Goal: Task Accomplishment & Management: Use online tool/utility

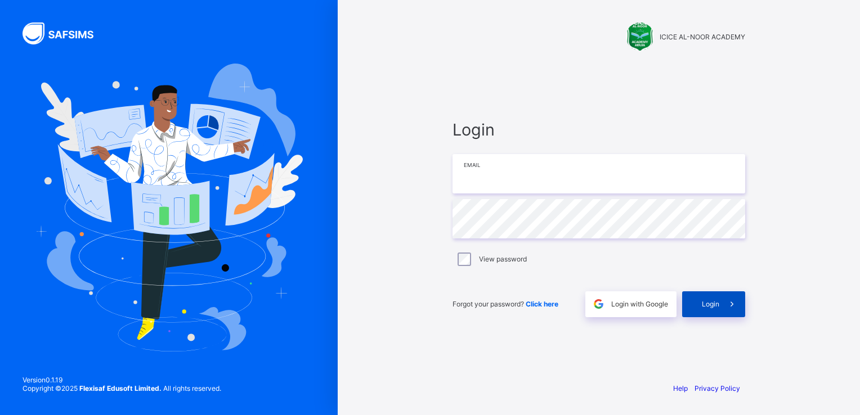
type input "**********"
click at [711, 299] on div "Login" at bounding box center [713, 304] width 63 height 26
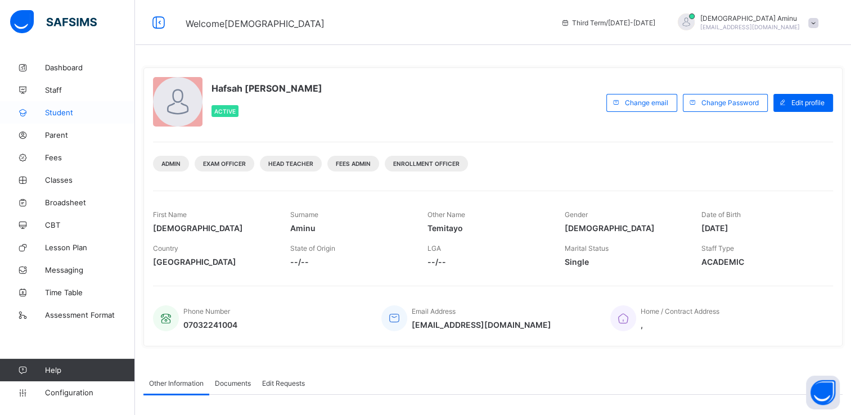
click at [55, 115] on span "Student" at bounding box center [90, 112] width 90 height 9
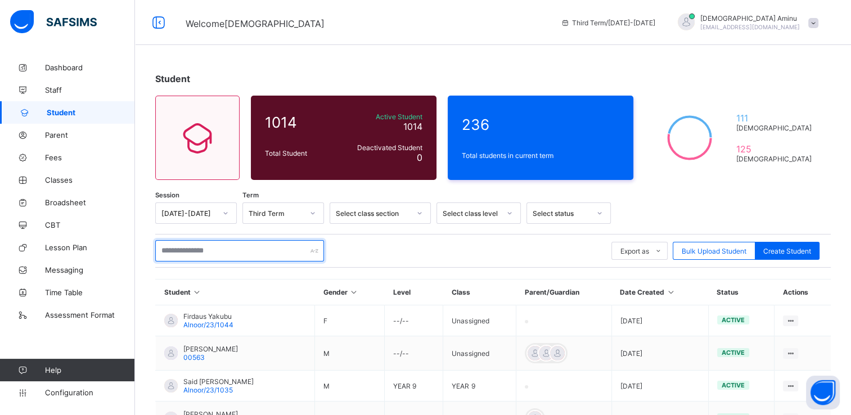
click at [232, 244] on input "text" at bounding box center [239, 250] width 169 height 21
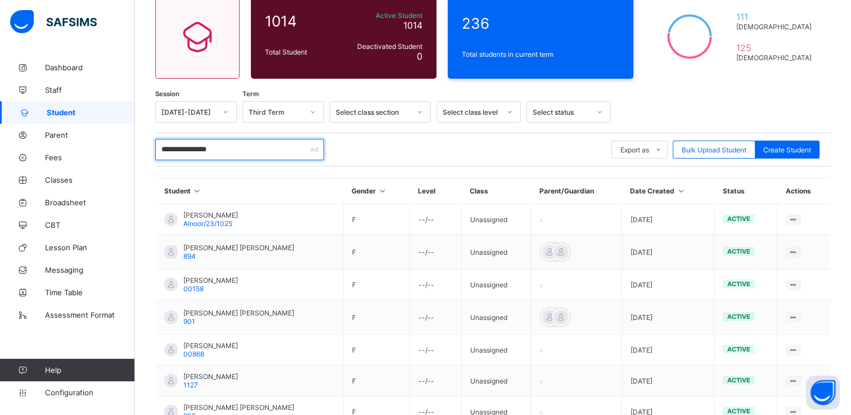
scroll to position [95, 0]
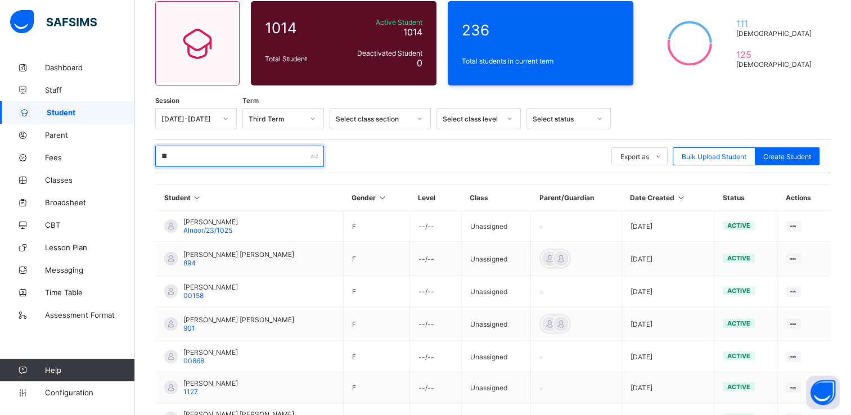
type input "*"
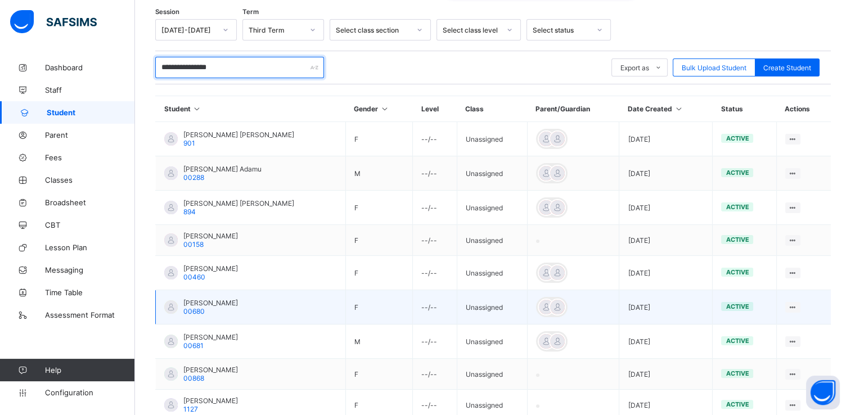
scroll to position [182, 0]
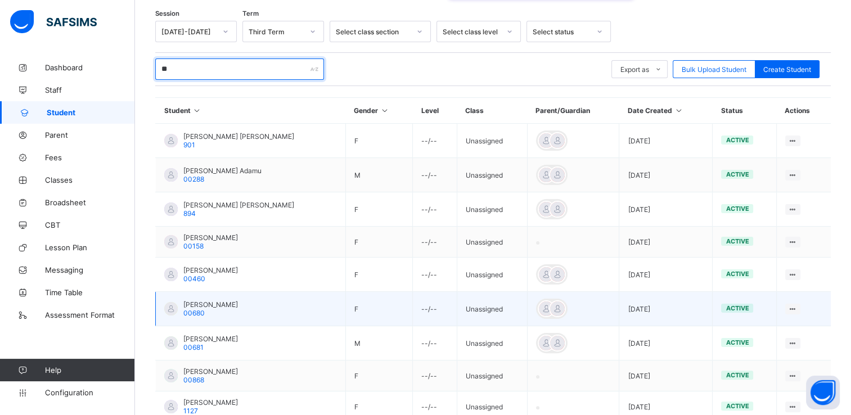
type input "*"
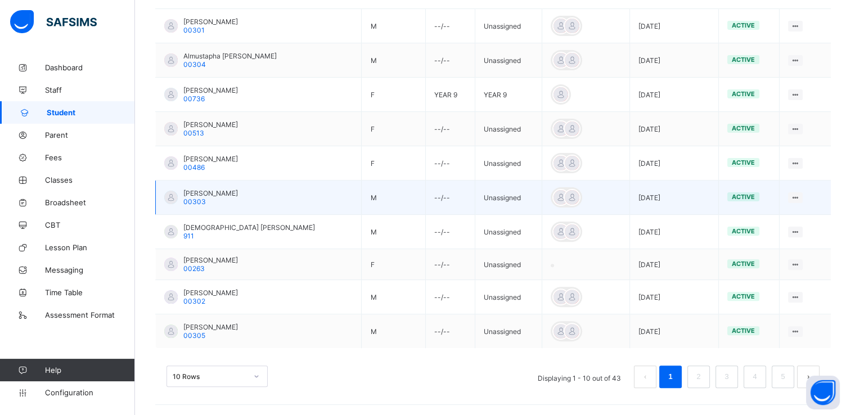
scroll to position [0, 0]
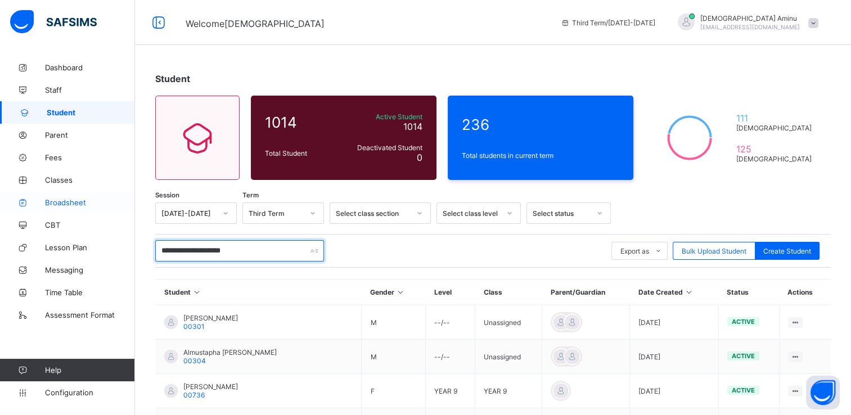
type input "**********"
click at [75, 199] on span "Broadsheet" at bounding box center [90, 202] width 90 height 9
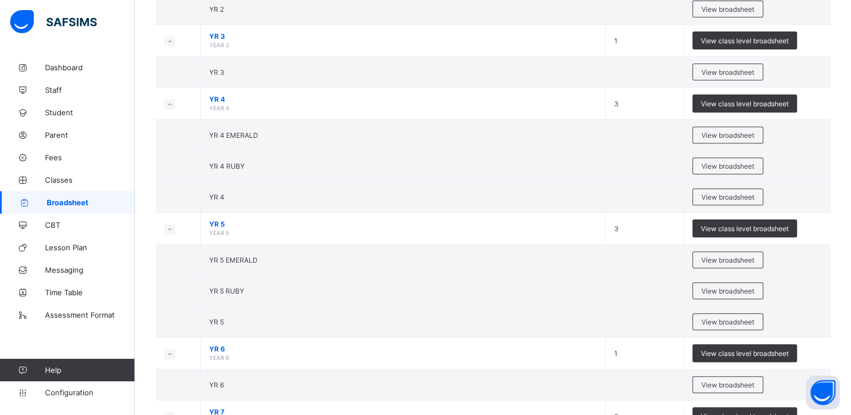
scroll to position [421, 0]
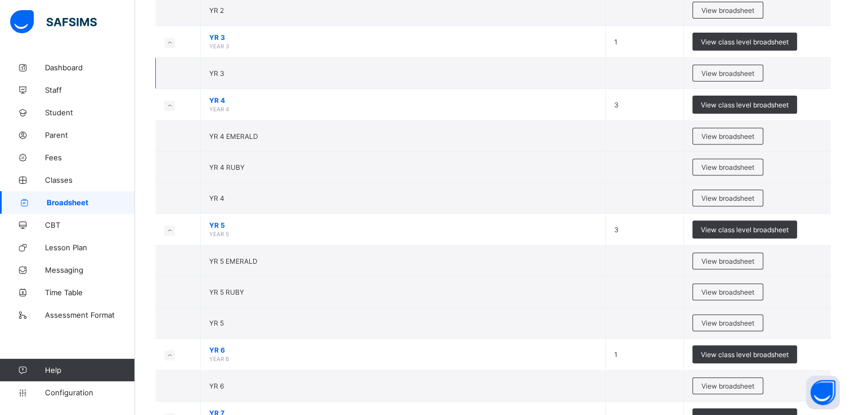
click at [228, 71] on td "YR 3" at bounding box center [403, 73] width 405 height 31
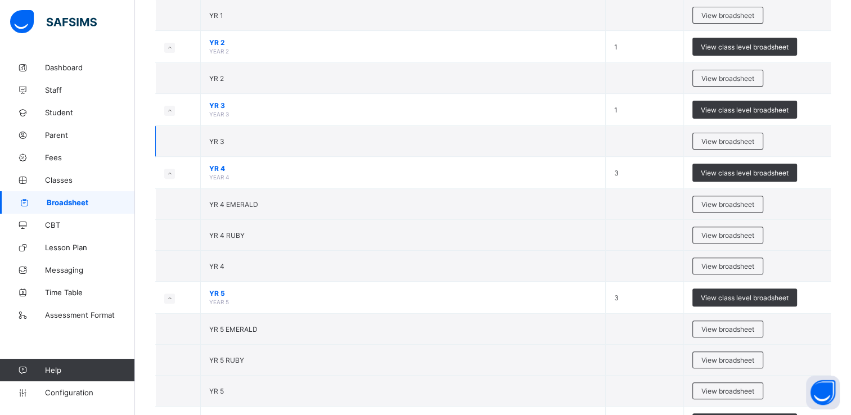
scroll to position [352, 0]
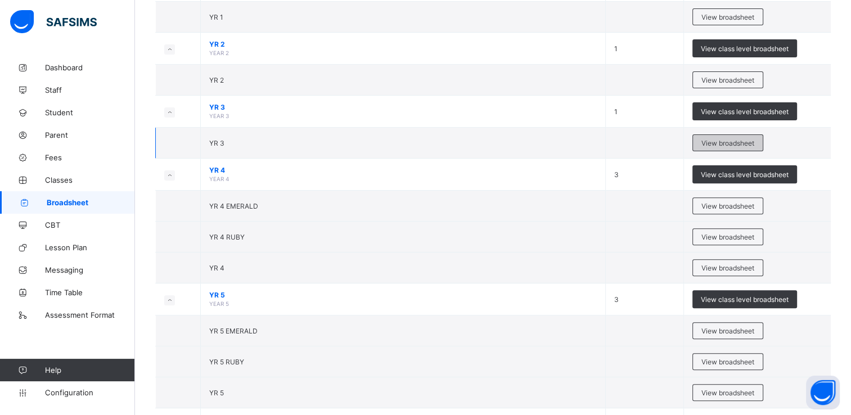
click at [719, 145] on div "View broadsheet" at bounding box center [728, 142] width 71 height 17
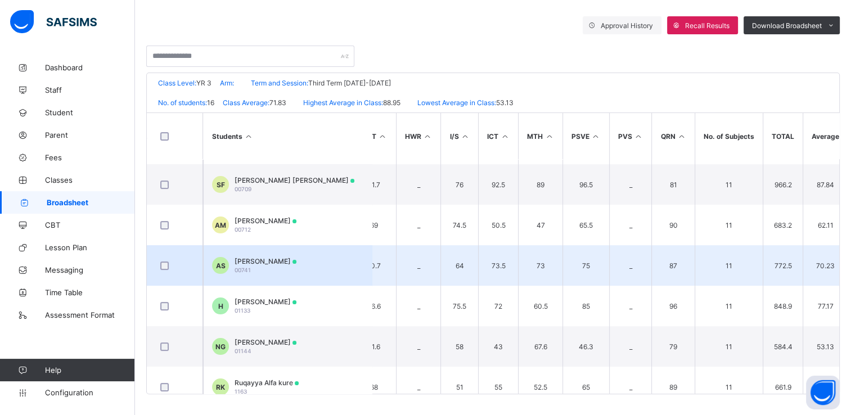
scroll to position [238, 326]
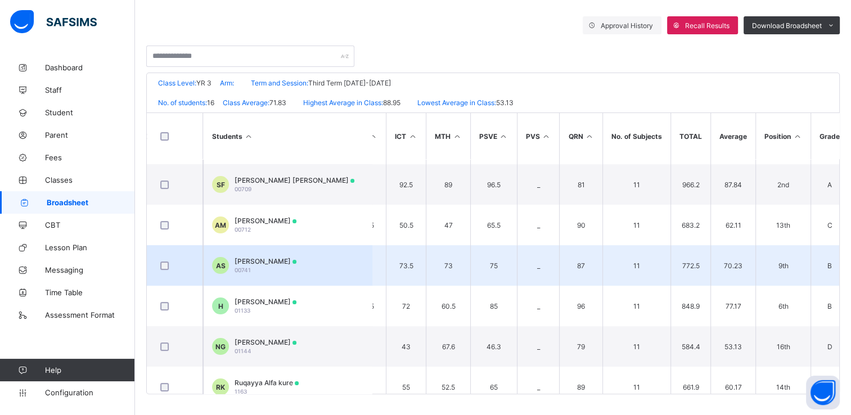
click at [297, 265] on div "[PERSON_NAME] 00741" at bounding box center [266, 265] width 62 height 17
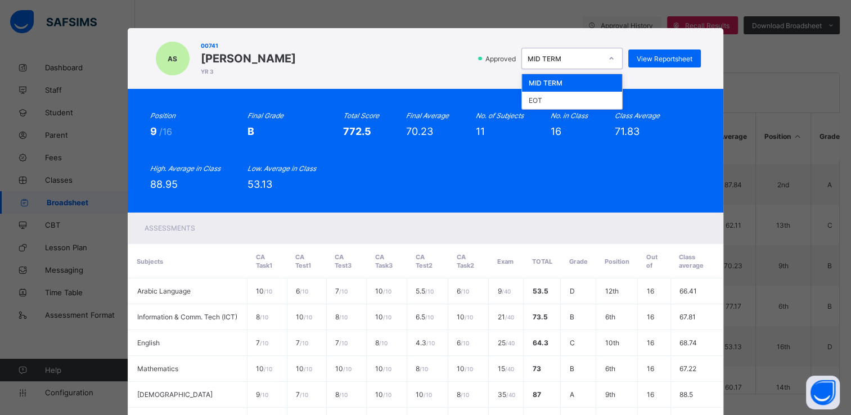
click at [611, 59] on icon at bounding box center [611, 58] width 7 height 11
click at [572, 100] on div "EOT" at bounding box center [572, 100] width 100 height 17
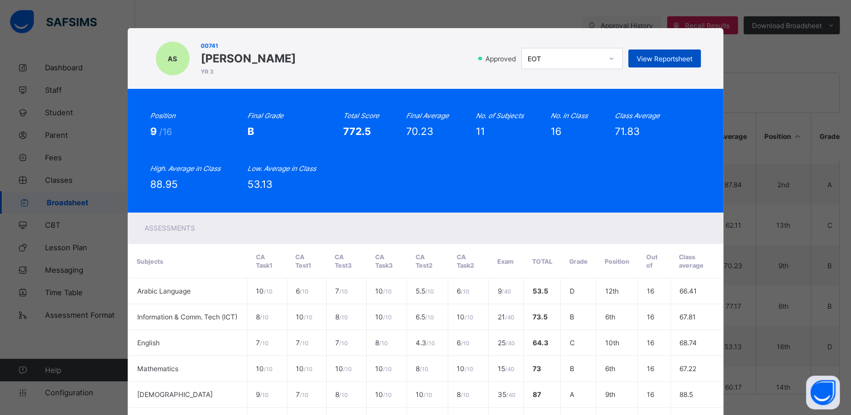
click at [653, 53] on div "View Reportsheet" at bounding box center [665, 59] width 73 height 18
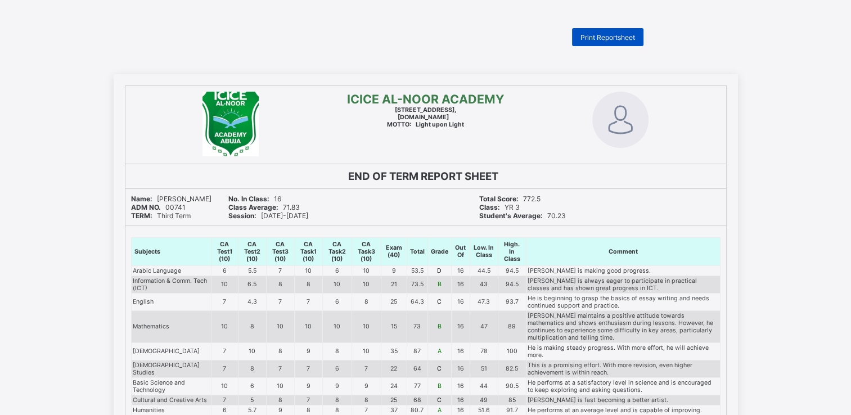
click at [621, 34] on span "Print Reportsheet" at bounding box center [608, 37] width 55 height 8
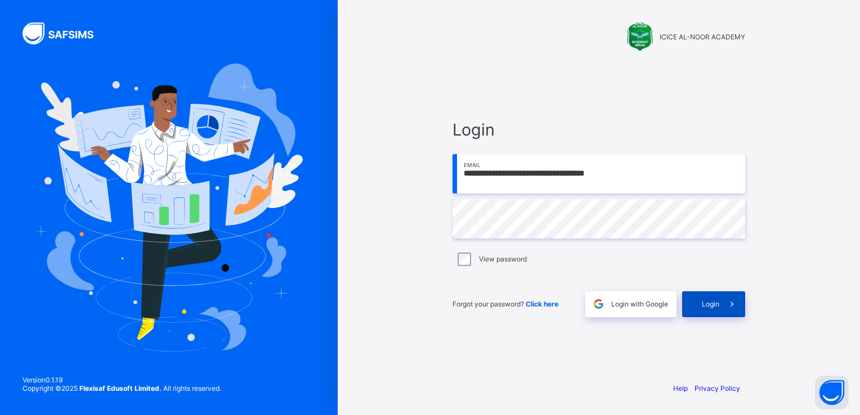
click at [702, 303] on span "Login" at bounding box center [710, 304] width 17 height 8
